Goal: Obtain resource: Obtain resource

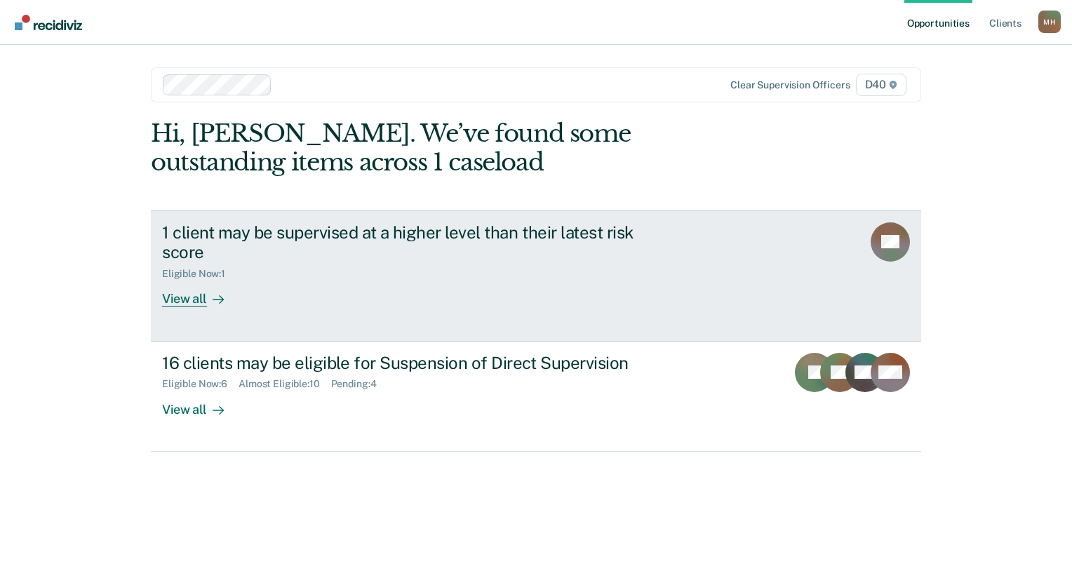
click at [186, 297] on div "View all" at bounding box center [201, 293] width 79 height 27
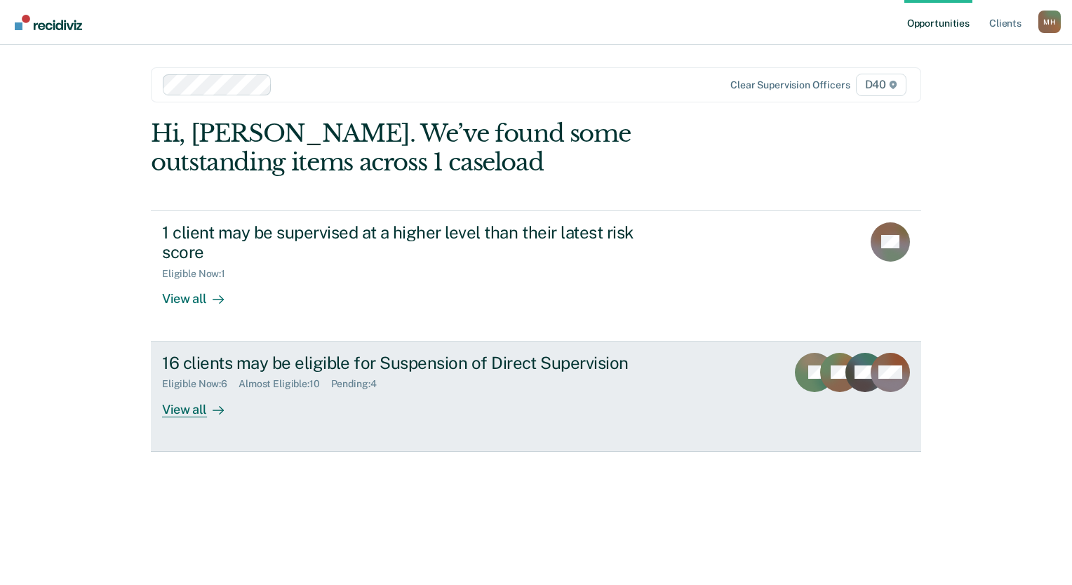
click at [208, 404] on div at bounding box center [215, 409] width 17 height 16
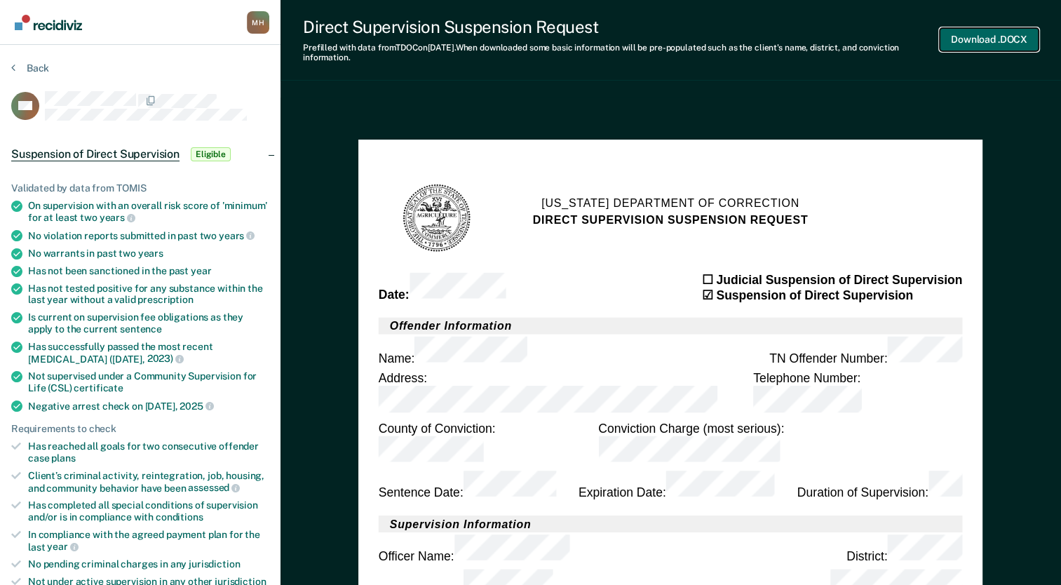
click at [980, 39] on button "Download .DOCX" at bounding box center [989, 39] width 99 height 23
